Goal: Navigation & Orientation: Find specific page/section

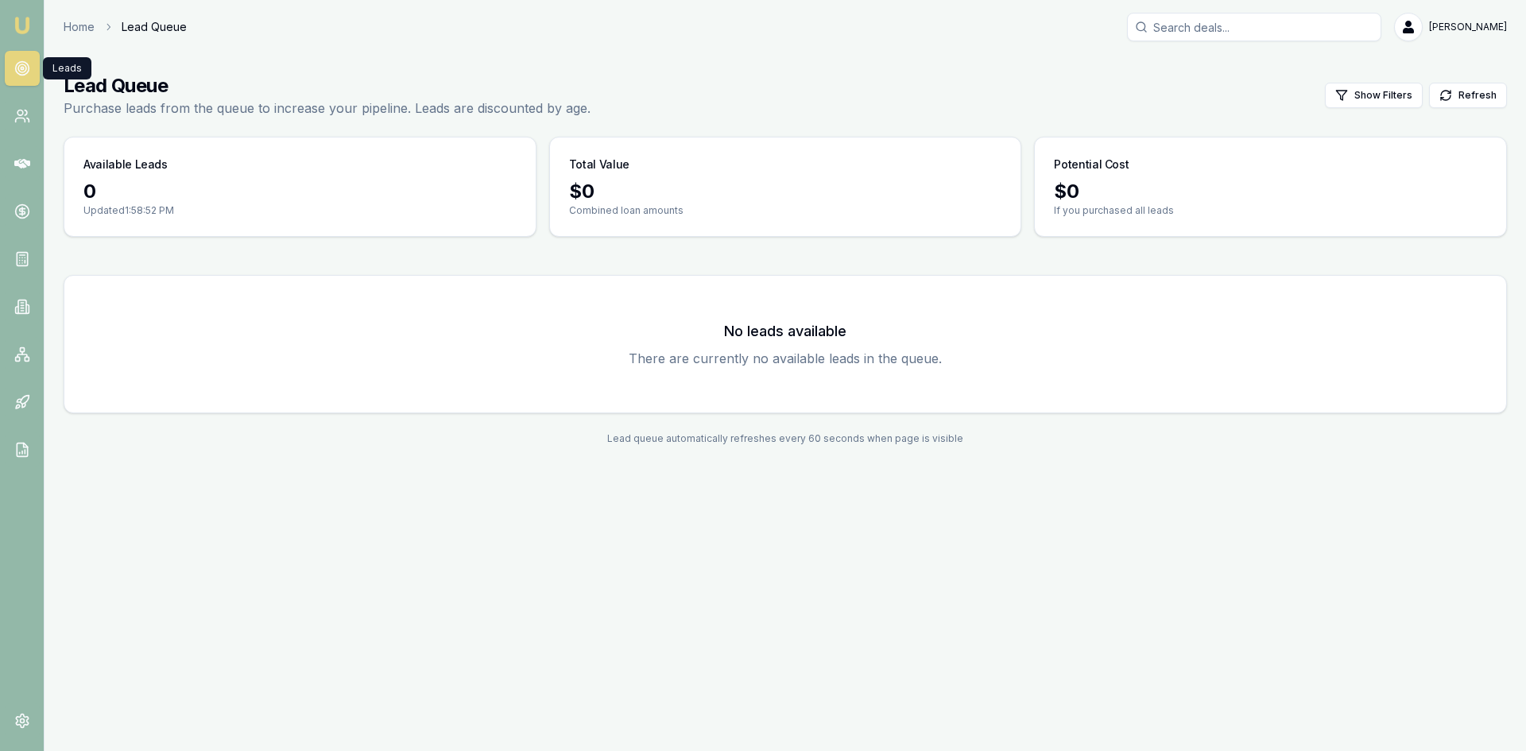
click at [21, 66] on icon at bounding box center [22, 68] width 16 height 16
click at [27, 100] on link at bounding box center [22, 116] width 35 height 35
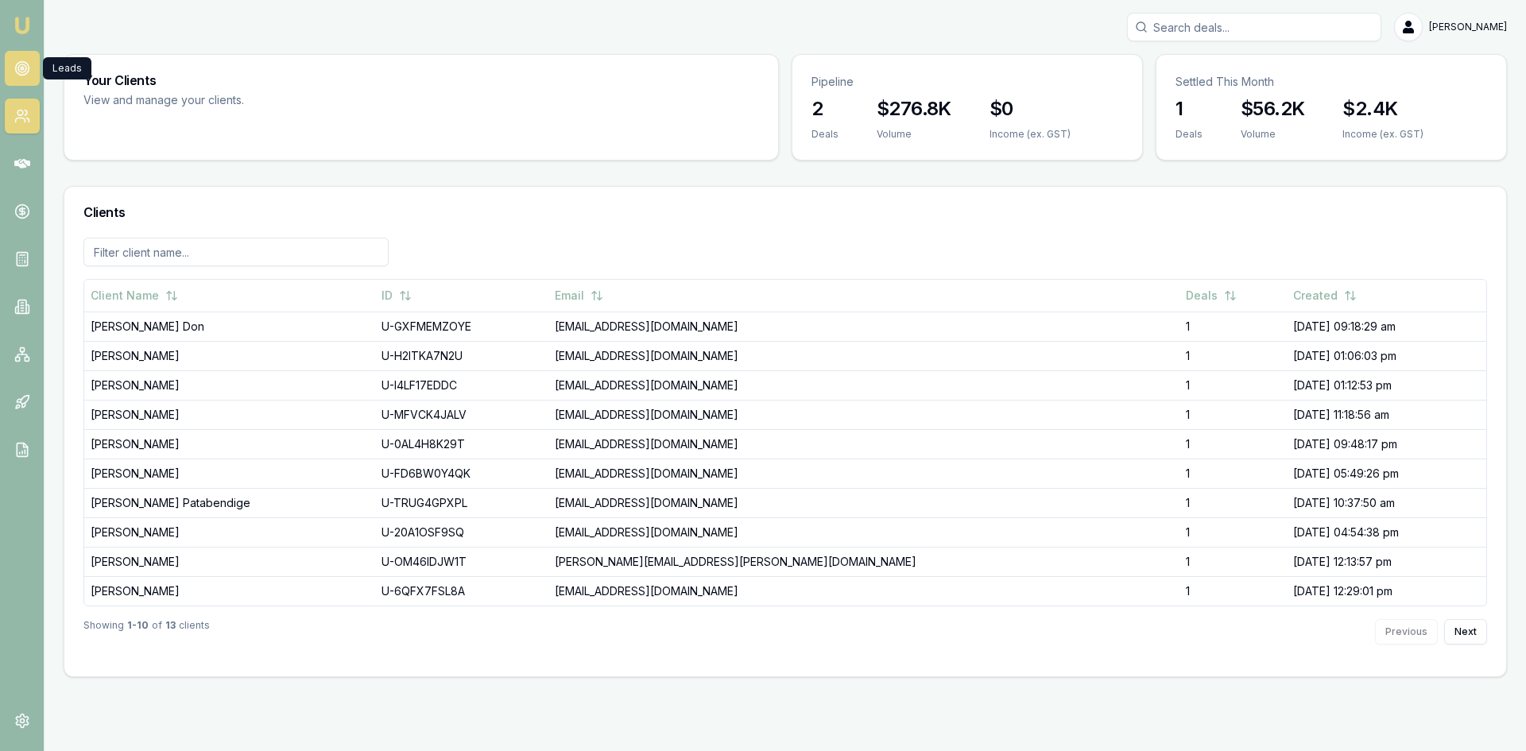
click at [30, 65] on link at bounding box center [22, 68] width 35 height 35
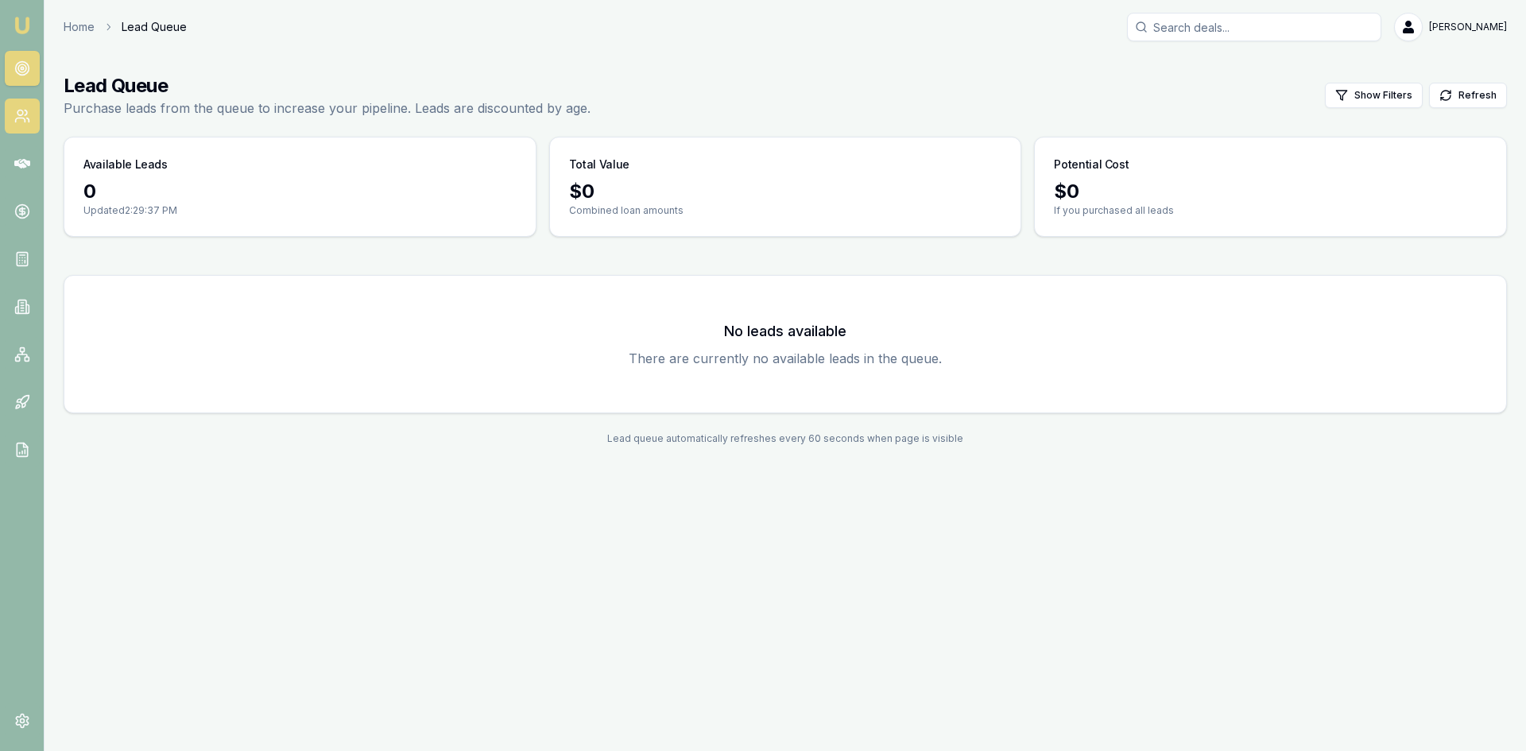
click at [22, 110] on icon at bounding box center [22, 116] width 16 height 16
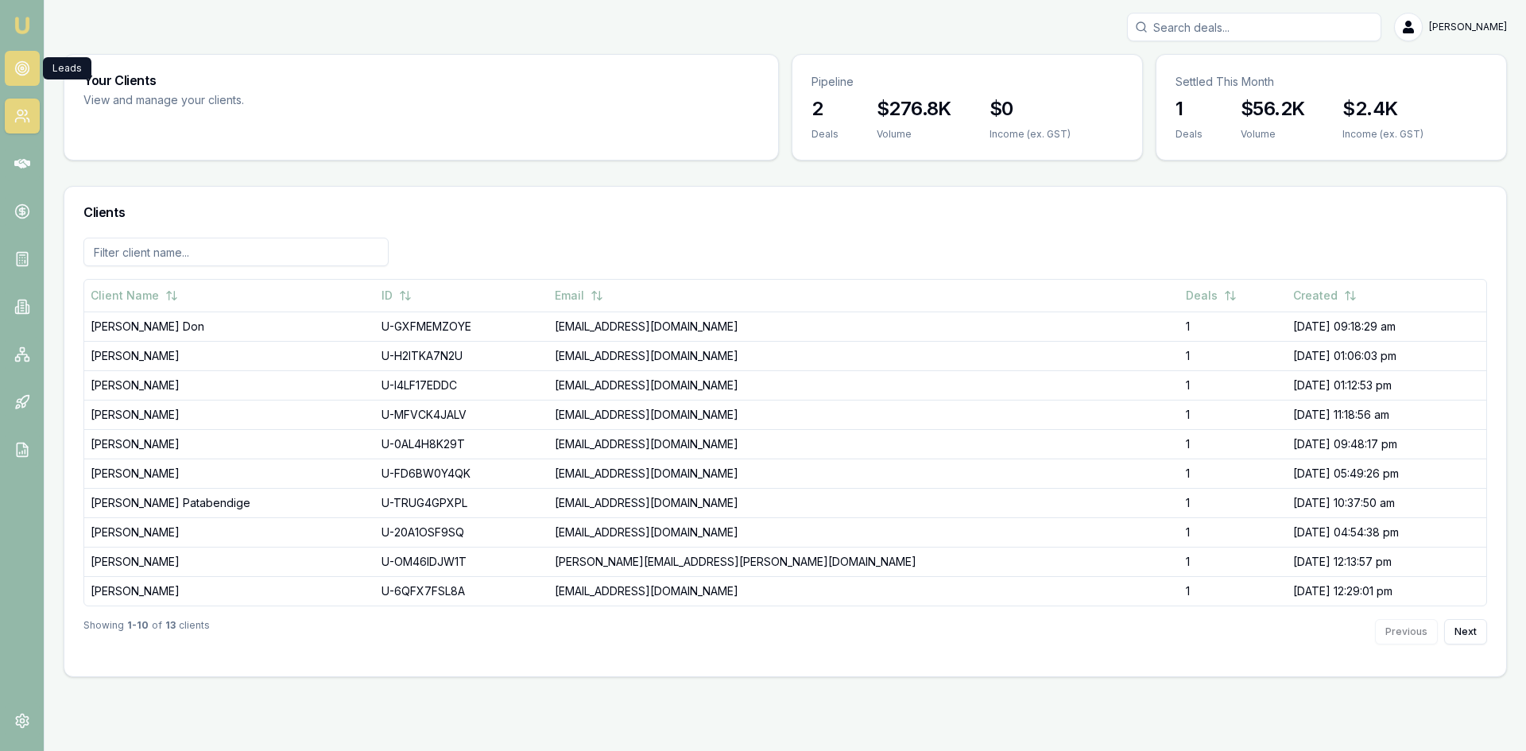
click at [26, 68] on circle at bounding box center [22, 68] width 8 height 8
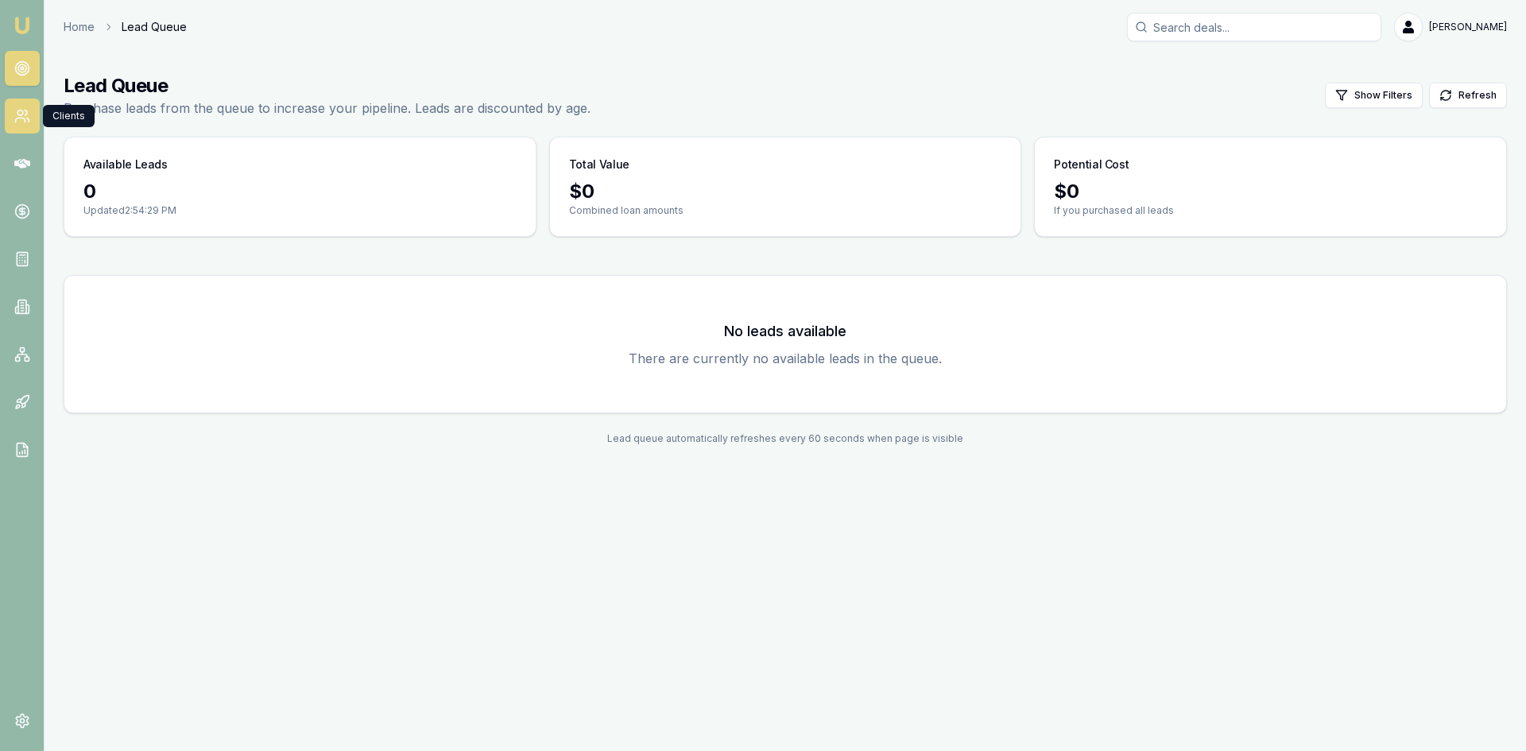
click at [24, 118] on icon at bounding box center [20, 120] width 10 height 4
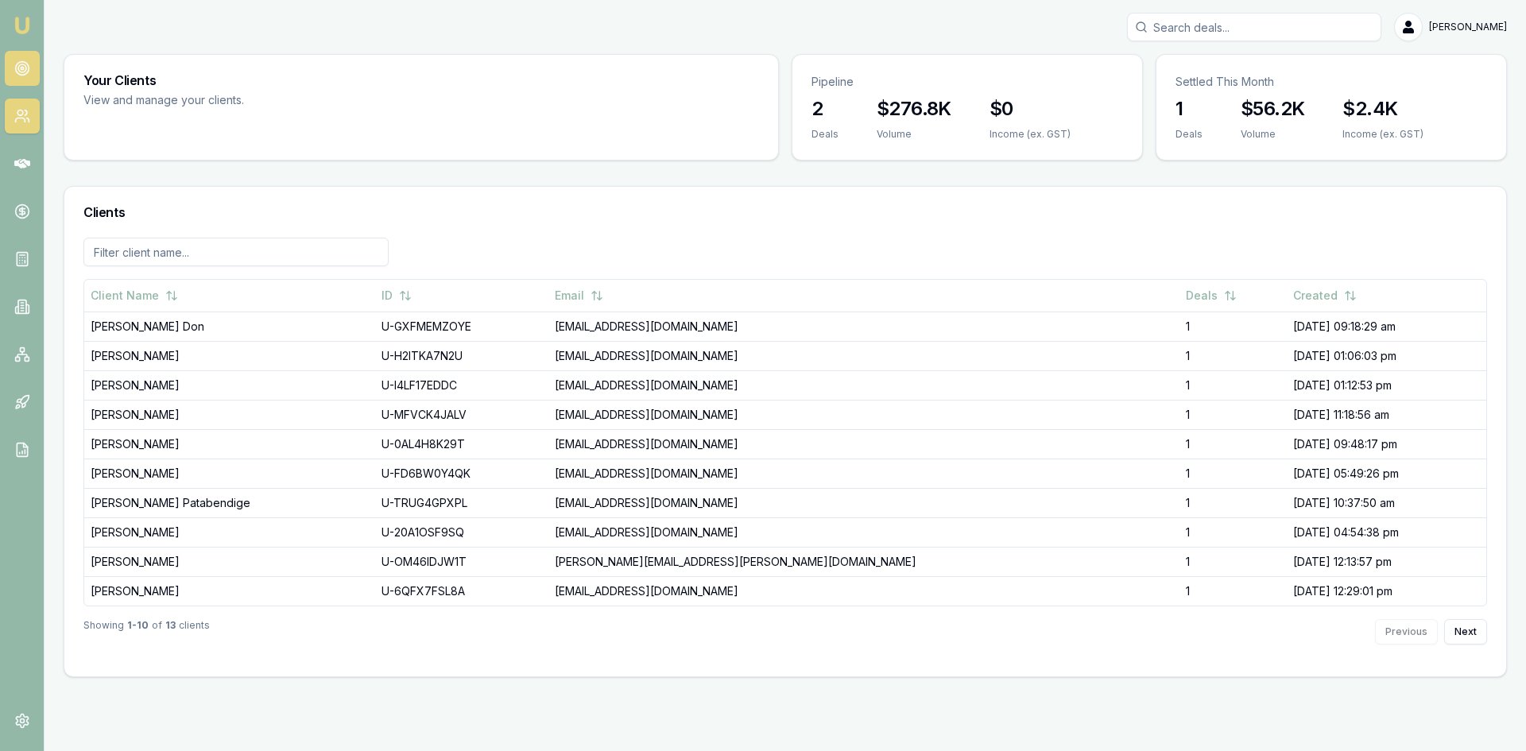
click at [15, 67] on circle at bounding box center [22, 69] width 14 height 14
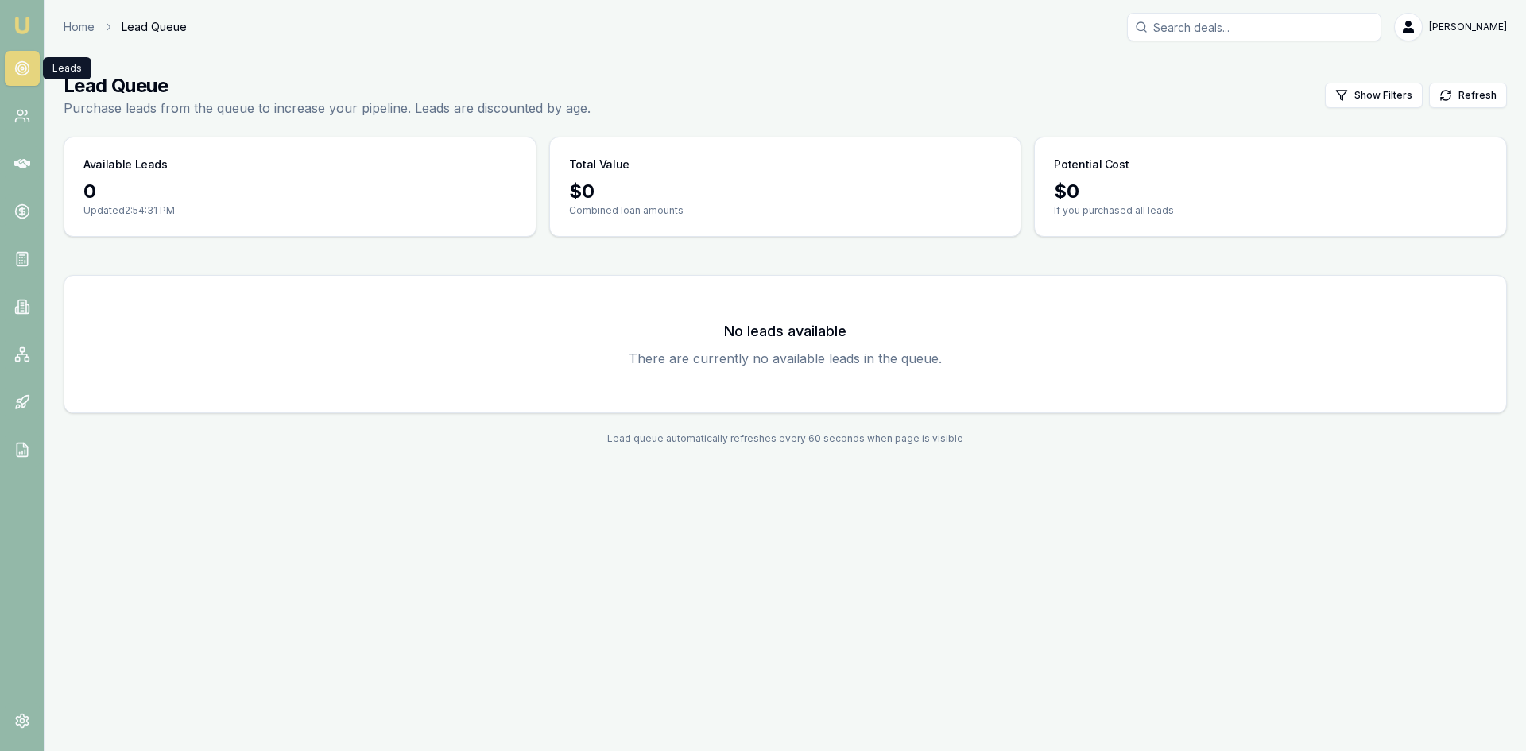
click at [15, 67] on circle at bounding box center [22, 69] width 14 height 14
click at [21, 104] on link at bounding box center [22, 116] width 35 height 35
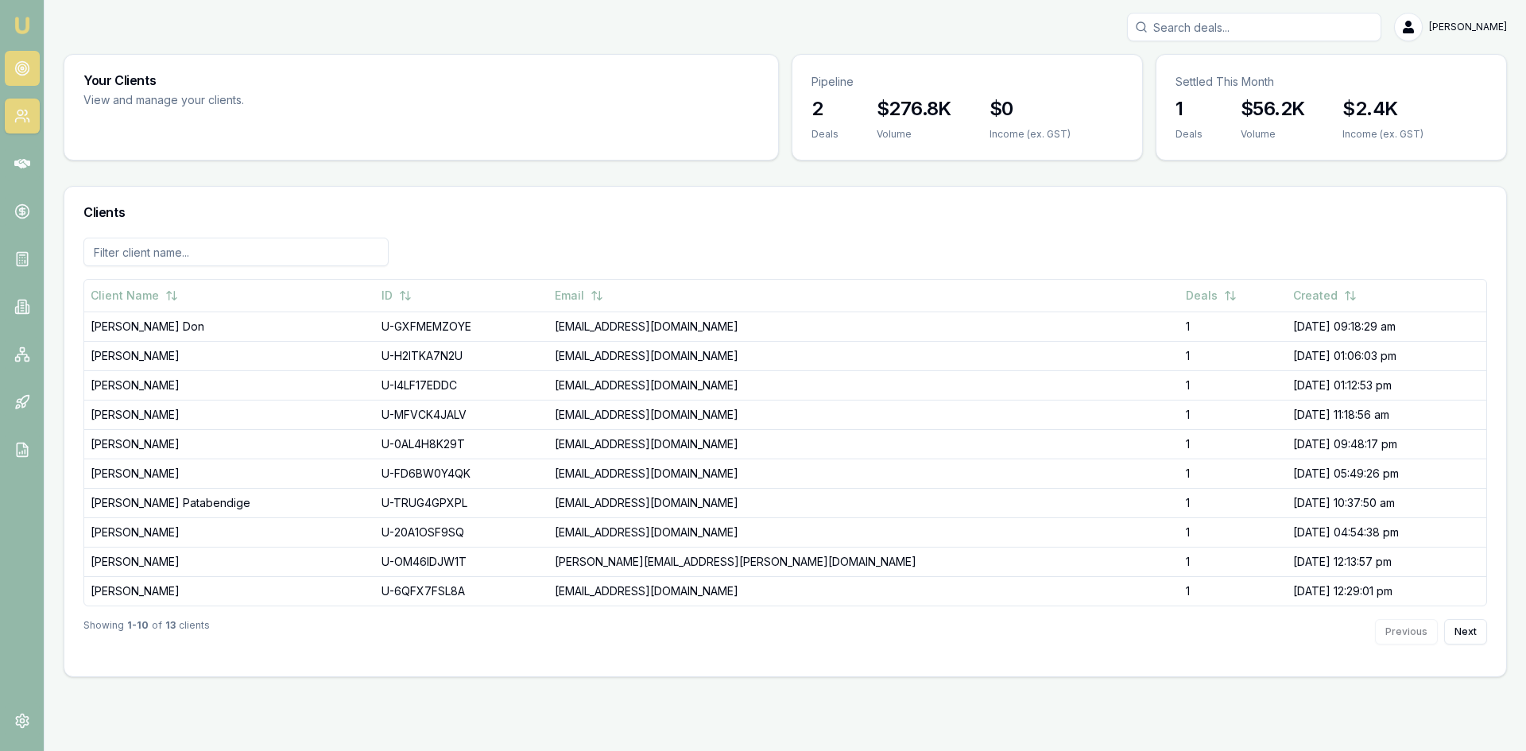
click at [21, 76] on link at bounding box center [22, 68] width 35 height 35
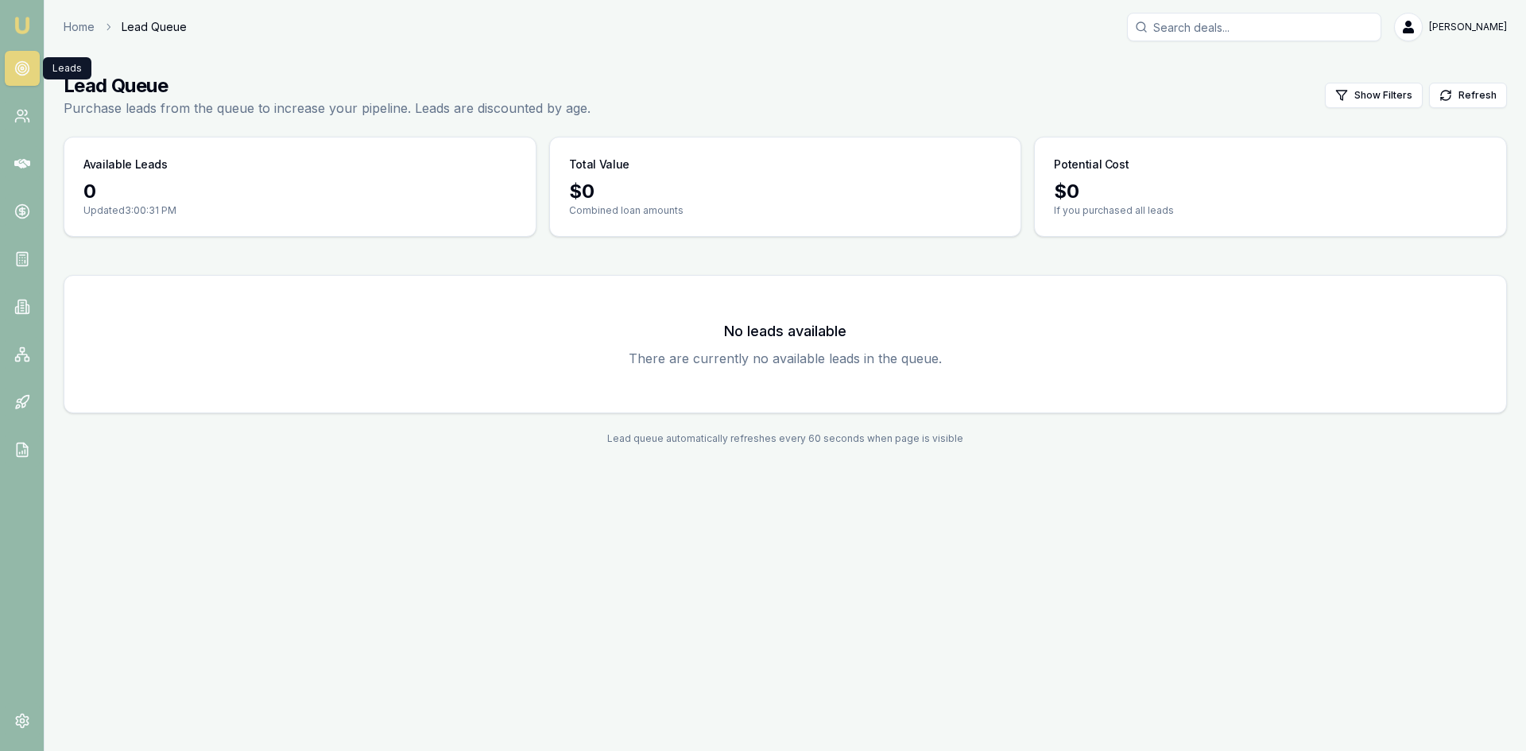
click at [21, 76] on link at bounding box center [22, 68] width 35 height 35
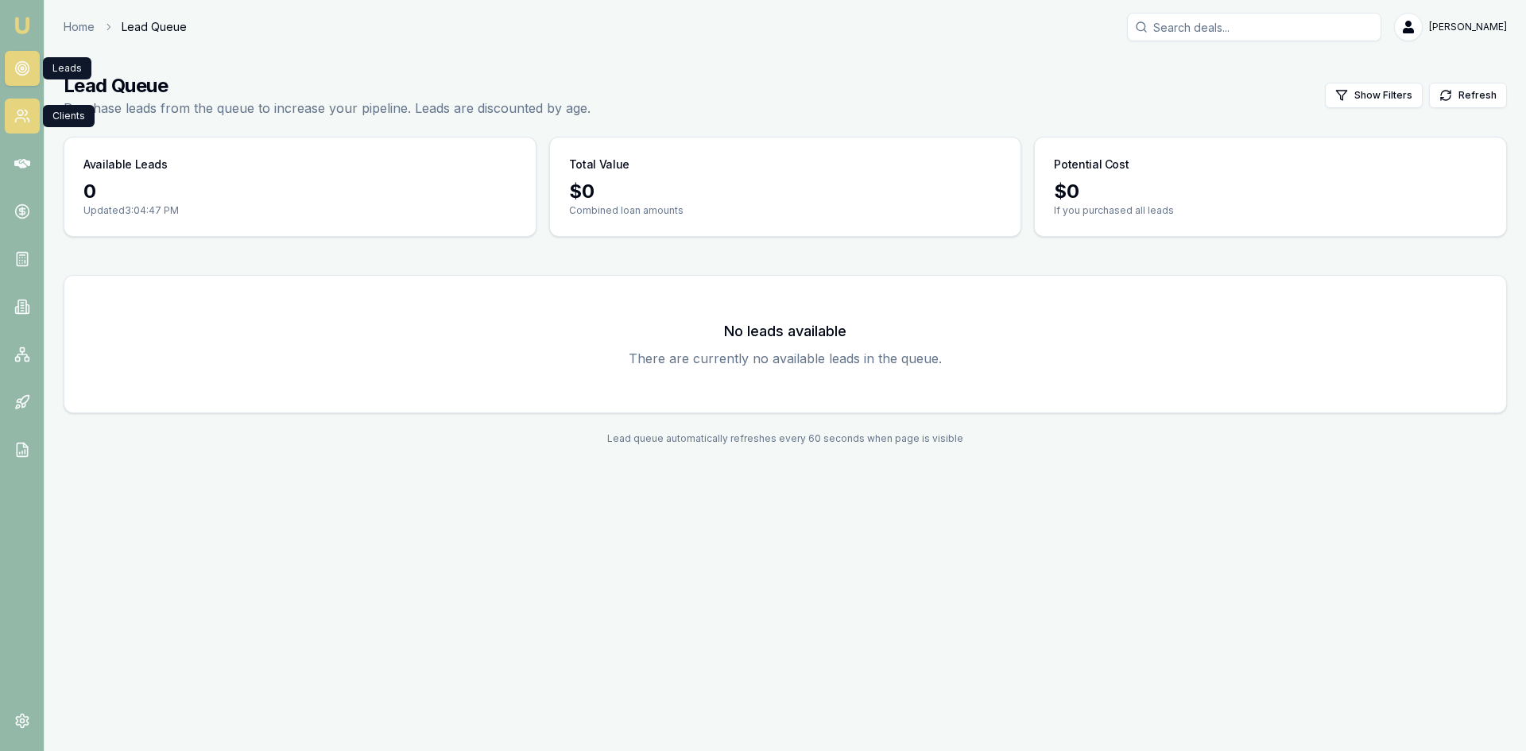
click at [24, 124] on link at bounding box center [22, 116] width 35 height 35
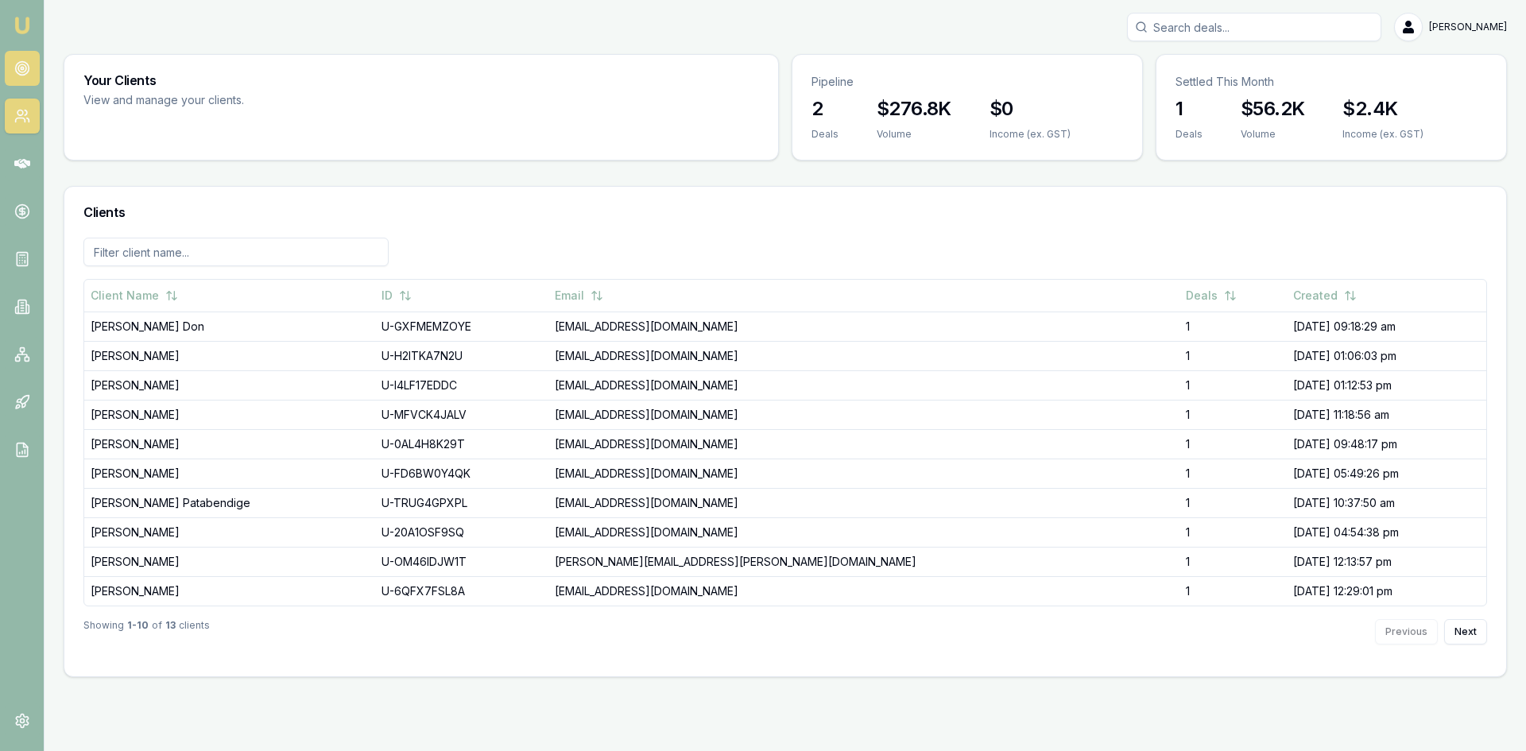
click at [21, 68] on circle at bounding box center [22, 68] width 2 height 2
